Goal: Check status: Check status

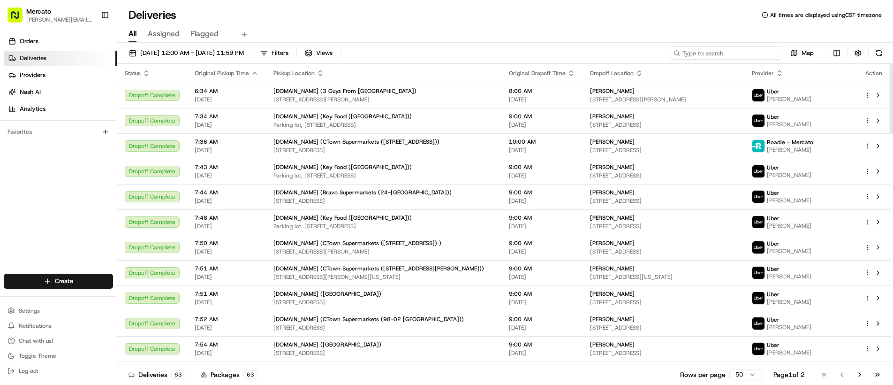
click at [711, 56] on input at bounding box center [726, 52] width 113 height 13
paste input "job_TXNxDQAChhKayHLMSNiL7V"
type input "job_TXNxDQAChhKayHLMSNiL7V"
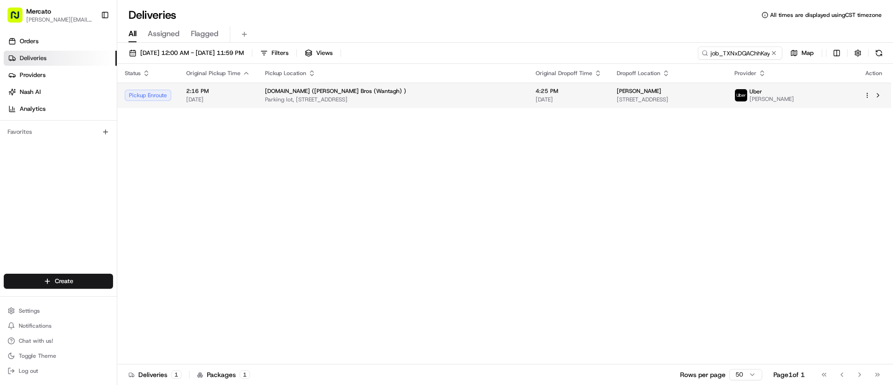
click at [536, 94] on span "4:25 PM" at bounding box center [569, 91] width 66 height 8
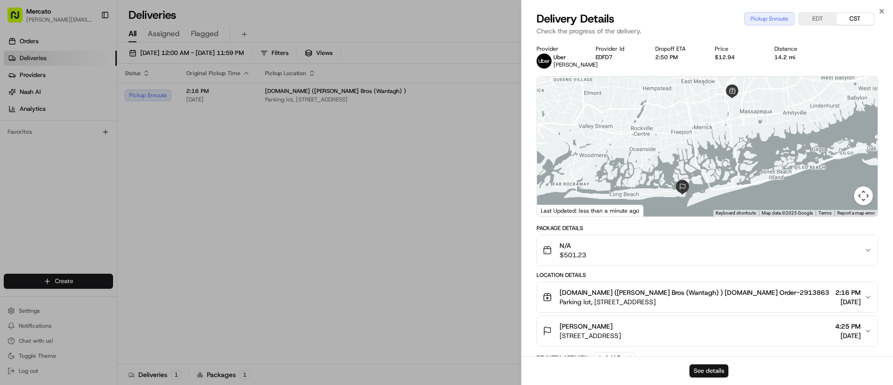
click at [702, 370] on button "See details" at bounding box center [709, 370] width 39 height 13
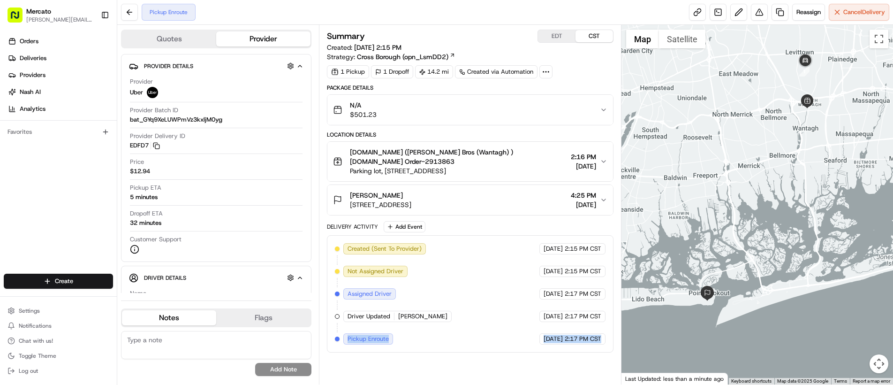
drag, startPoint x: 348, startPoint y: 341, endPoint x: 606, endPoint y: 350, distance: 258.7
click at [606, 350] on div "Created (Sent To Provider) Uber 08/17/2025 2:15 PM CST Not Assigned Driver Uber…" at bounding box center [470, 293] width 287 height 117
copy div "Pickup Enroute Uber 08/17/2025 2:17 PM CST"
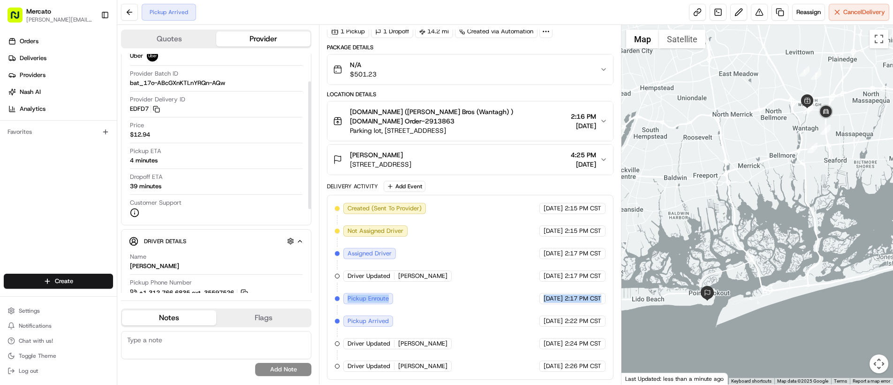
scroll to position [208, 0]
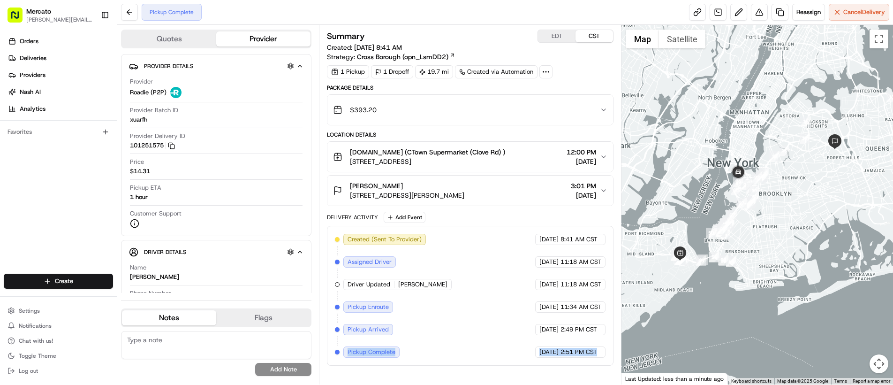
drag, startPoint x: 342, startPoint y: 350, endPoint x: 578, endPoint y: 361, distance: 235.8
click at [578, 361] on div "Created (Sent To Provider) Roadie (P2P) [DATE] 8:41 AM CST Assigned Driver Road…" at bounding box center [470, 296] width 287 height 140
copy div "Pickup Complete Roadie (P2P) [DATE] 2:51 PM CST"
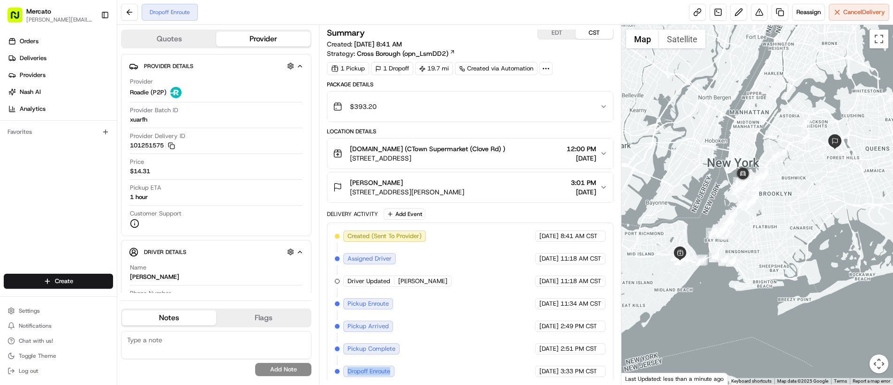
scroll to position [8, 0]
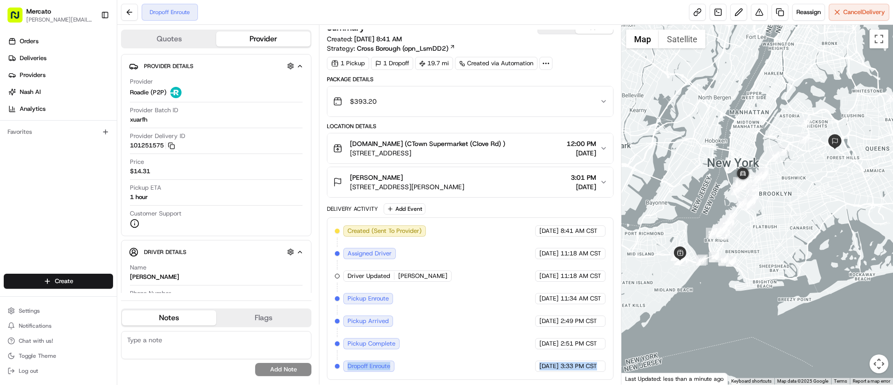
drag, startPoint x: 344, startPoint y: 371, endPoint x: 583, endPoint y: 375, distance: 238.8
click at [583, 375] on div "Created (Sent To Provider) Roadie (P2P) [DATE] 8:41 AM CST Assigned Driver Road…" at bounding box center [470, 298] width 287 height 162
copy div "Dropoff Enroute Roadie (P2P) [DATE] 3:33 PM CST"
